Goal: Information Seeking & Learning: Learn about a topic

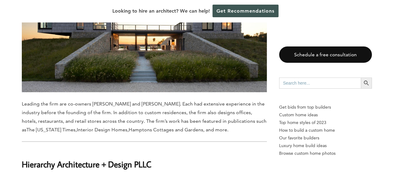
scroll to position [716, 0]
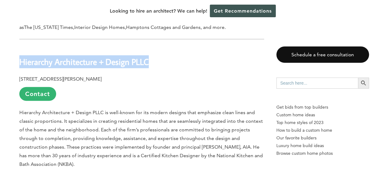
drag, startPoint x: 150, startPoint y: 48, endPoint x: 14, endPoint y: 47, distance: 135.4
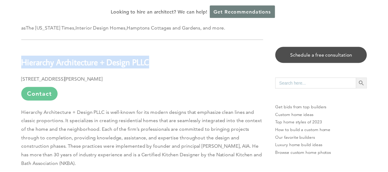
scroll to position [6, 0]
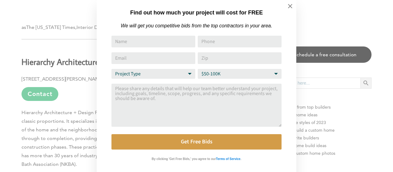
click at [83, 121] on div "Find out how much your project will cost for FREE We will get you competitive b…" at bounding box center [196, 86] width 393 height 172
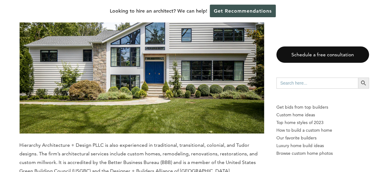
scroll to position [1023, 0]
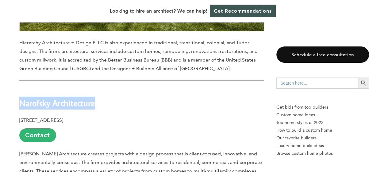
drag, startPoint x: 101, startPoint y: 90, endPoint x: 14, endPoint y: 91, distance: 86.9
copy b "Narofsky Architecture"
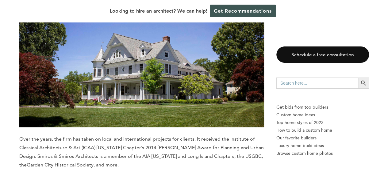
scroll to position [2046, 0]
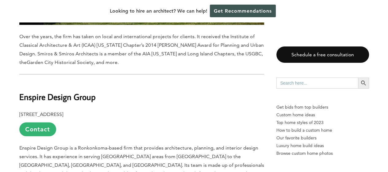
click at [107, 82] on h2 "Enspire Design Group" at bounding box center [141, 92] width 245 height 21
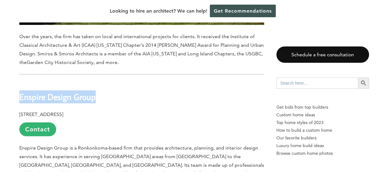
drag, startPoint x: 76, startPoint y: 74, endPoint x: 20, endPoint y: 74, distance: 56.8
click at [20, 82] on h2 "Enspire Design Group" at bounding box center [141, 92] width 245 height 21
copy b "Enspire Design Group"
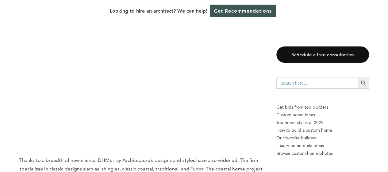
scroll to position [3070, 0]
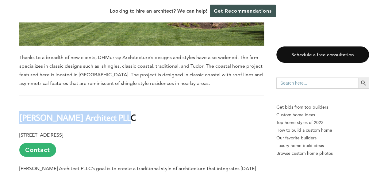
drag, startPoint x: 124, startPoint y: 75, endPoint x: 20, endPoint y: 81, distance: 104.3
click at [20, 103] on h2 "[PERSON_NAME] Architect PLLC" at bounding box center [141, 113] width 245 height 21
copy b "[PERSON_NAME] Architect PLLC"
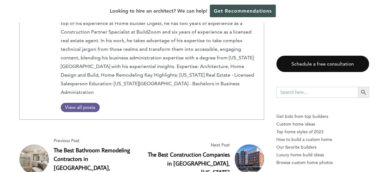
scroll to position [3479, 0]
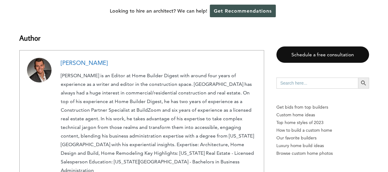
drag, startPoint x: 82, startPoint y: 88, endPoint x: 79, endPoint y: 86, distance: 3.3
